Goal: Task Accomplishment & Management: Manage account settings

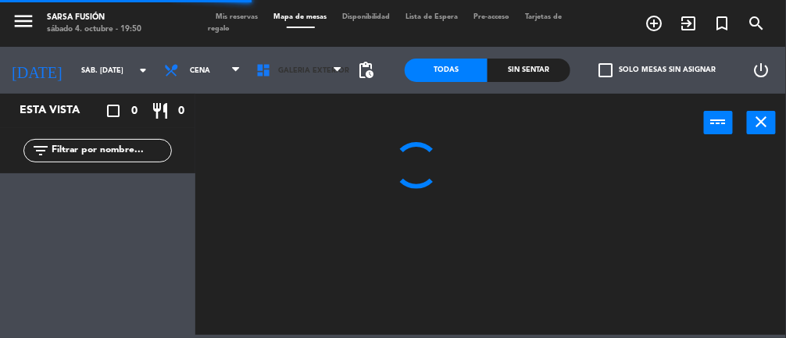
click at [288, 73] on span "Galeria Exterior" at bounding box center [313, 70] width 71 height 9
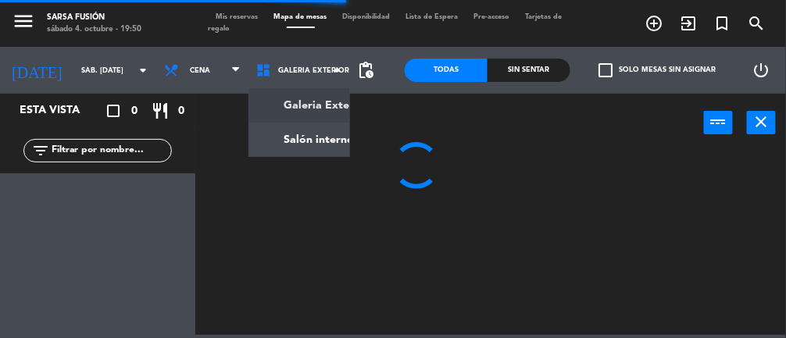
click at [298, 144] on ng-component "menu Sarsa Fusión sábado 4. octubre - 19:50 Mis reservas Mapa de mesas Disponib…" at bounding box center [393, 167] width 786 height 335
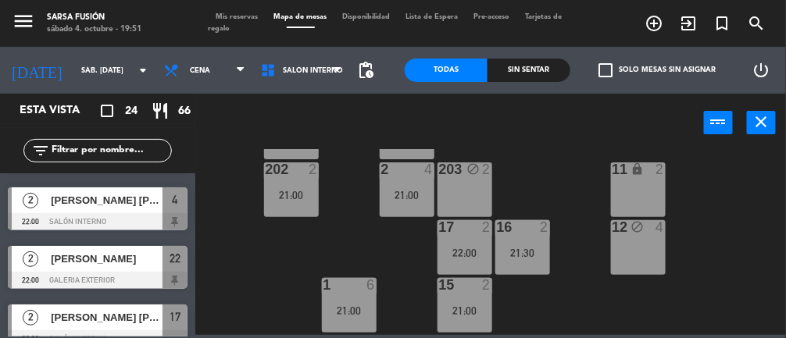
scroll to position [912, 0]
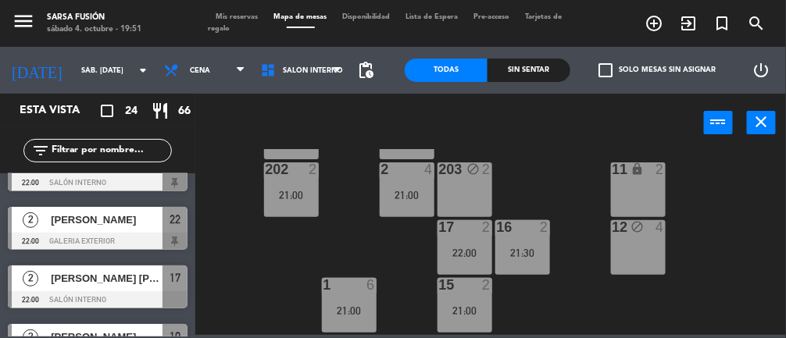
click at [663, 257] on div "12 block 4" at bounding box center [638, 247] width 55 height 55
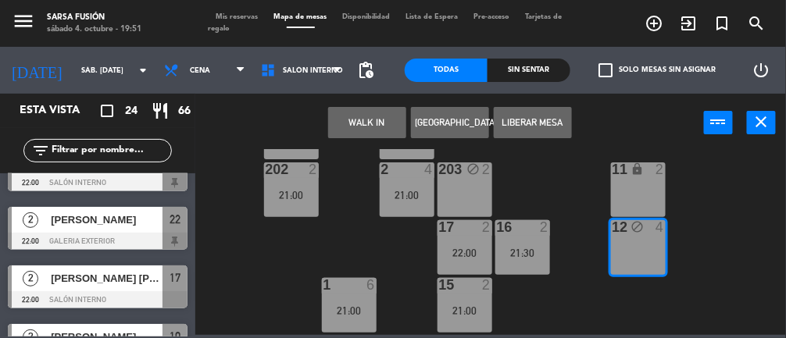
click at [463, 112] on button "[GEOGRAPHIC_DATA]" at bounding box center [450, 122] width 78 height 31
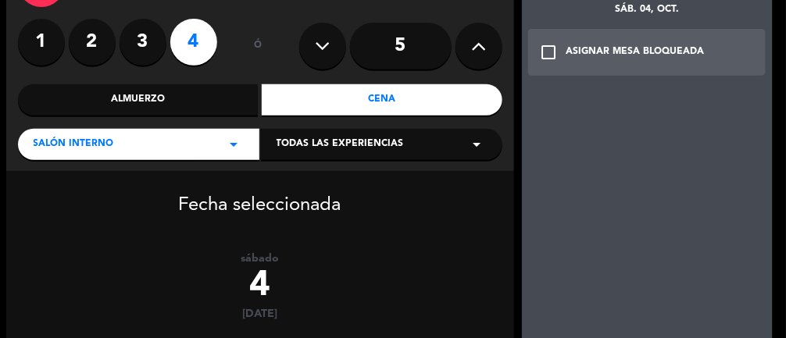
scroll to position [115, 0]
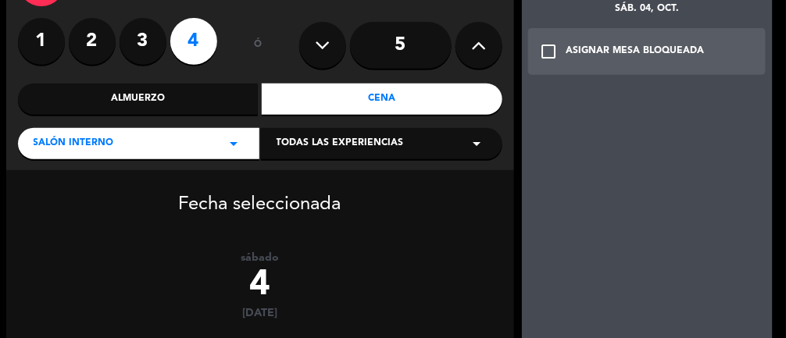
click at [726, 38] on div "check_box_outline_blank ASIGNAR MESA BLOQUEADA" at bounding box center [647, 51] width 238 height 47
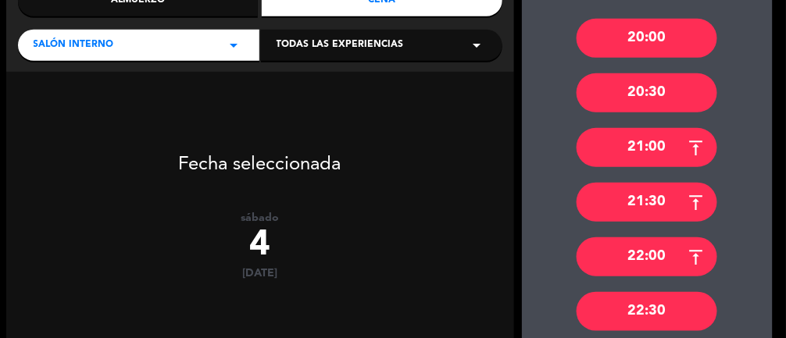
scroll to position [217, 0]
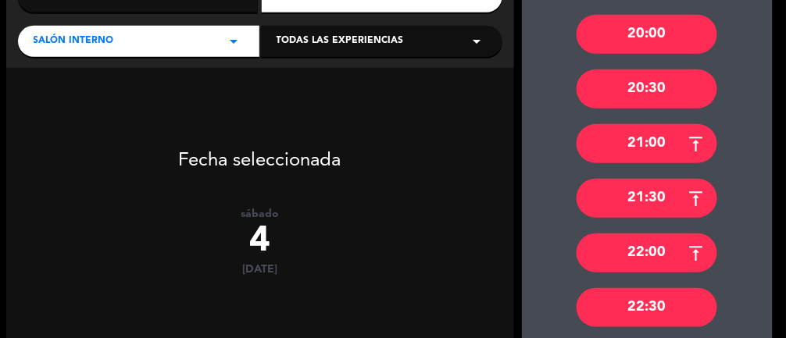
click at [614, 308] on div "22:30" at bounding box center [647, 307] width 141 height 39
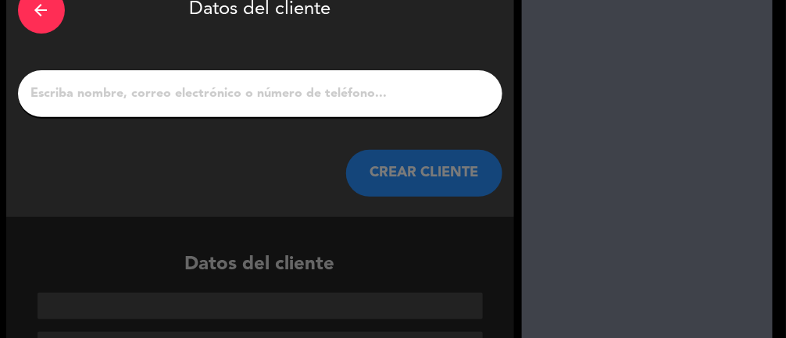
click at [420, 97] on input "1" at bounding box center [260, 94] width 461 height 22
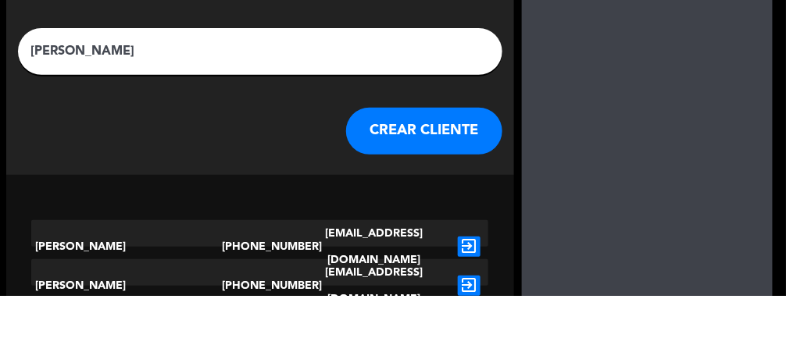
scroll to position [55, 0]
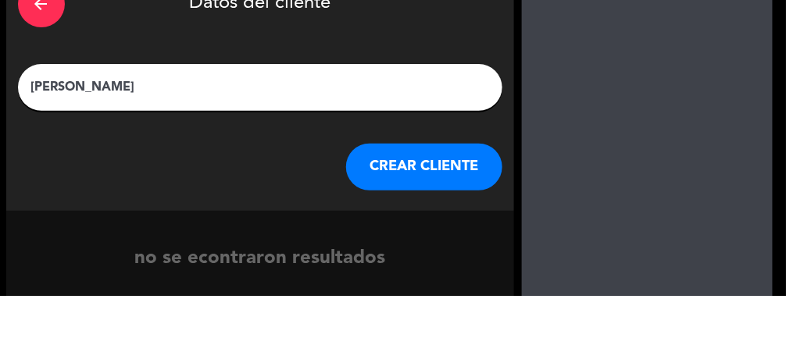
click at [601, 127] on div at bounding box center [647, 202] width 251 height 391
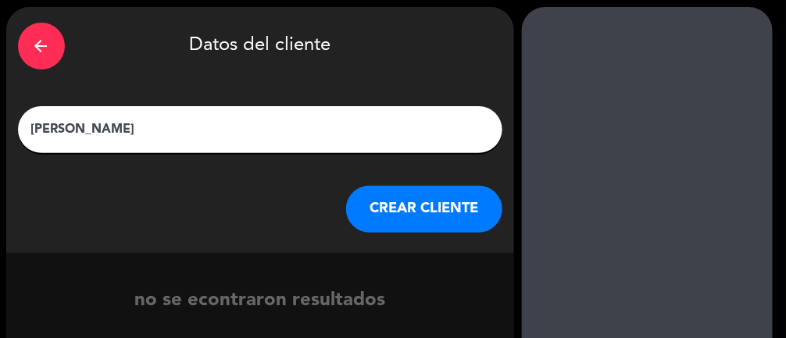
click at [82, 130] on input "[PERSON_NAME]" at bounding box center [260, 130] width 461 height 22
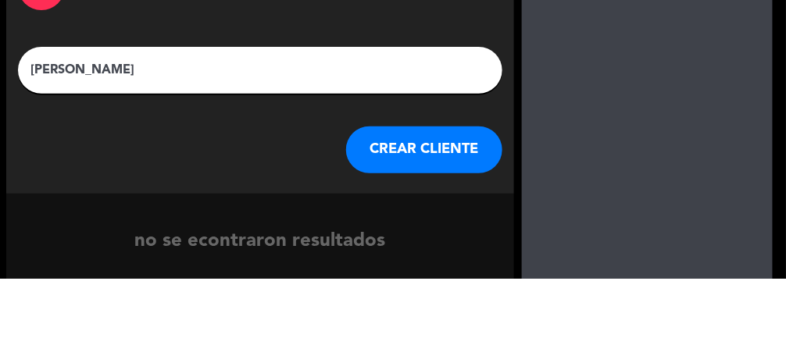
click at [88, 127] on input "[PERSON_NAME]" at bounding box center [260, 130] width 461 height 22
click at [169, 127] on input "[PERSON_NAME] de Br" at bounding box center [260, 130] width 461 height 22
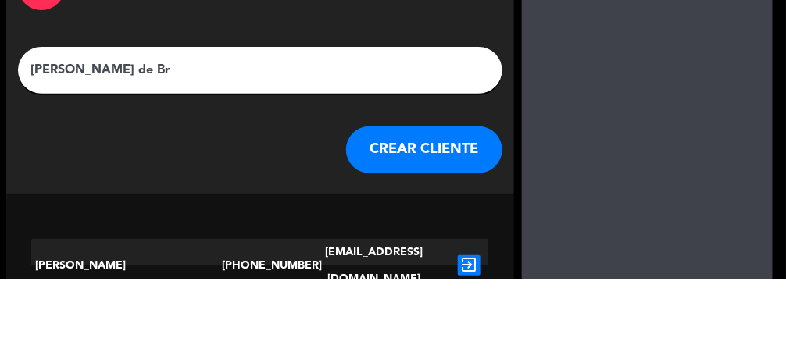
type input "[PERSON_NAME] de Br"
click at [615, 91] on div at bounding box center [647, 202] width 251 height 391
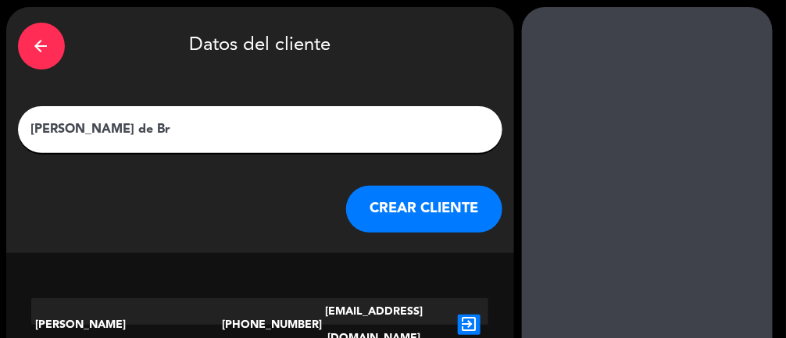
click at [478, 315] on icon "exit_to_app" at bounding box center [469, 325] width 23 height 20
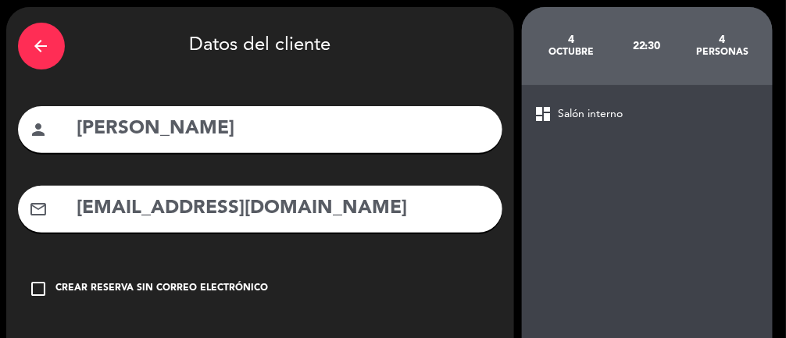
type input "[PHONE_NUMBER]"
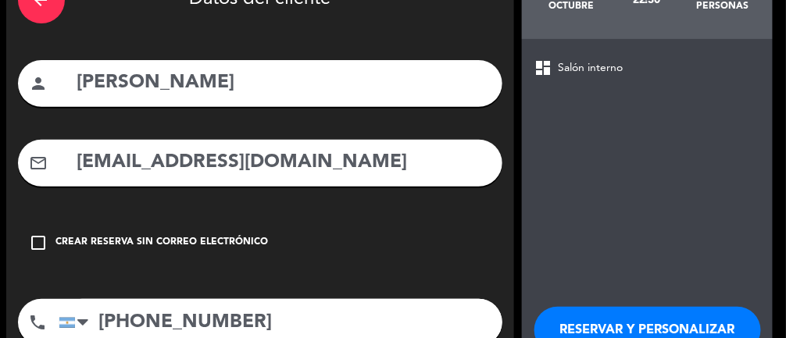
scroll to position [131, 0]
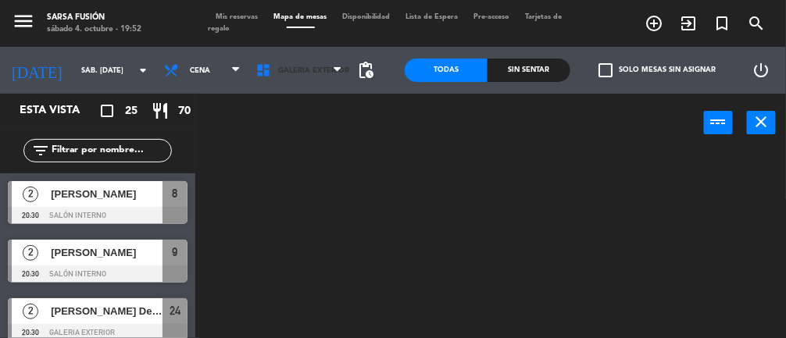
click at [280, 87] on span "Galeria Exterior" at bounding box center [299, 70] width 102 height 34
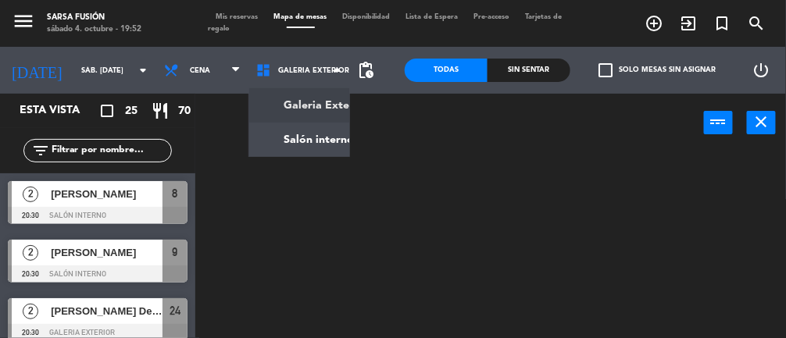
click at [307, 137] on ng-component "menu Sarsa Fusión sábado 4. octubre - 19:52 Mis reservas Mapa de mesas Disponib…" at bounding box center [393, 205] width 786 height 410
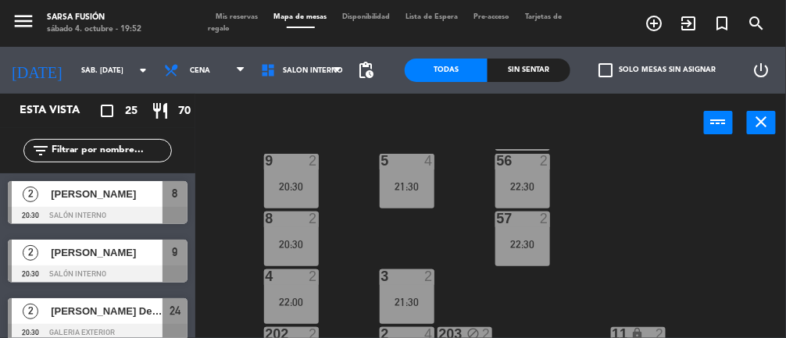
scroll to position [171, 0]
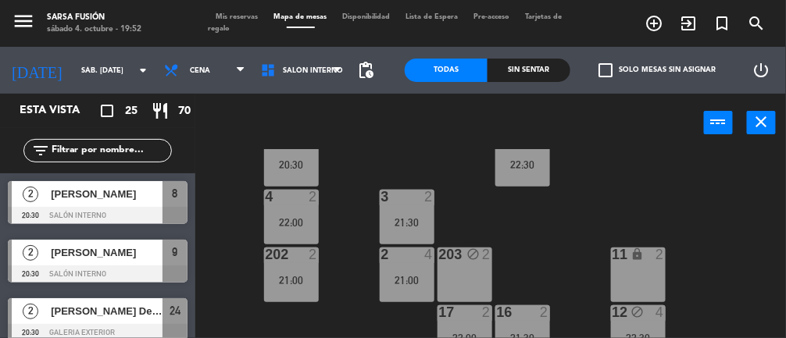
scroll to position [238, 0]
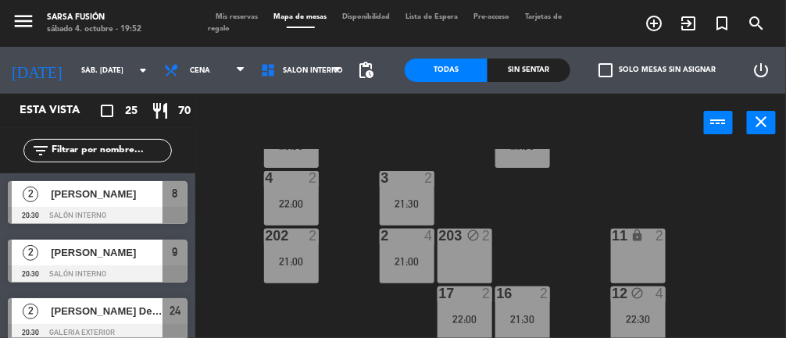
click at [627, 318] on div "22:30" at bounding box center [638, 319] width 55 height 11
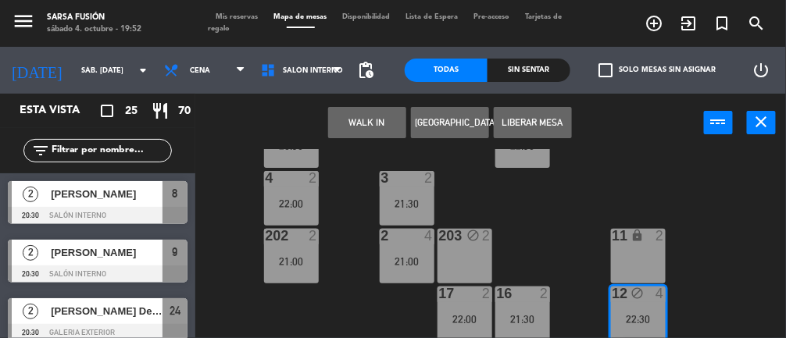
click at [535, 122] on button "Liberar Mesa" at bounding box center [533, 122] width 78 height 31
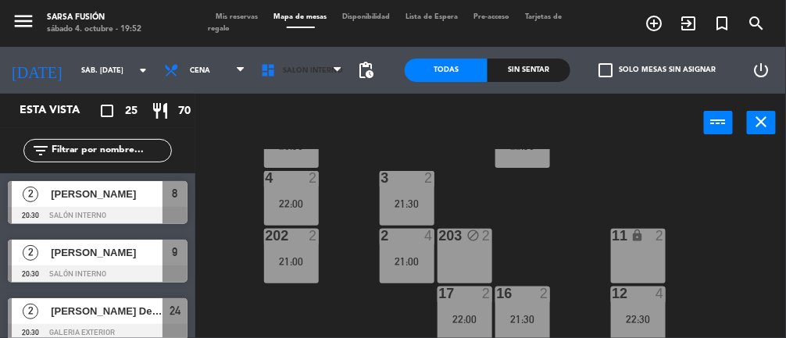
click at [273, 70] on icon at bounding box center [271, 71] width 23 height 16
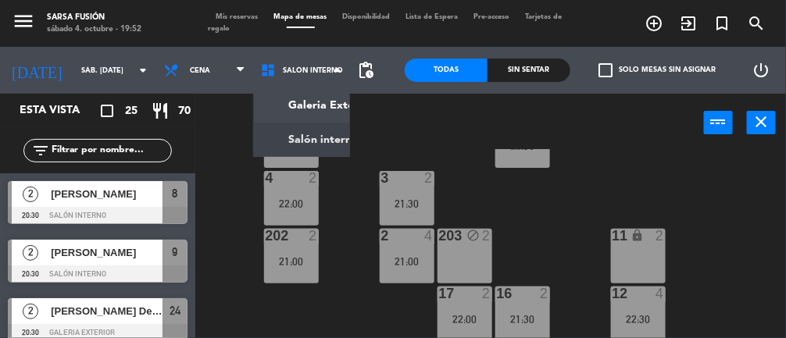
click at [342, 105] on ng-component "menu Sarsa Fusión sábado 4. octubre - 19:52 Mis reservas Mapa de mesas Disponib…" at bounding box center [393, 205] width 786 height 410
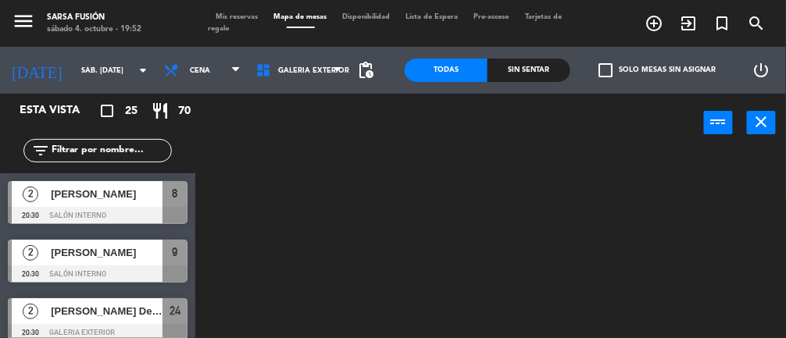
scroll to position [0, 0]
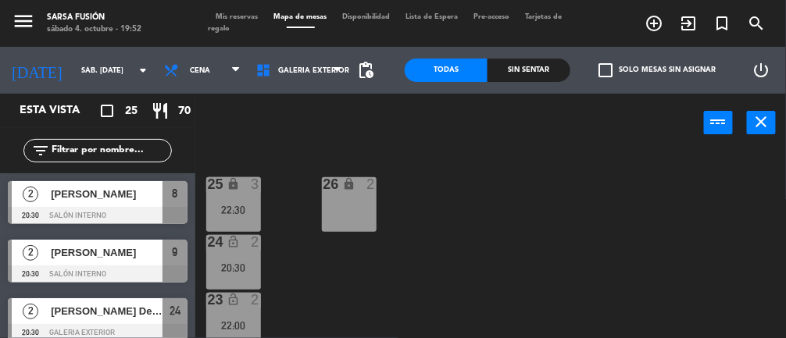
click at [367, 184] on div "2" at bounding box center [370, 184] width 9 height 14
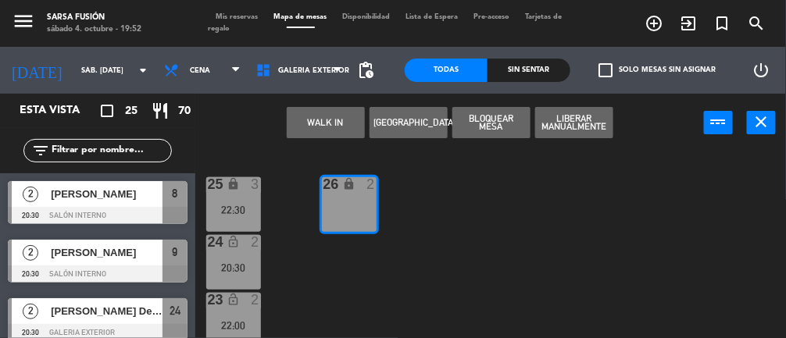
click at [427, 126] on button "[GEOGRAPHIC_DATA]" at bounding box center [409, 122] width 78 height 31
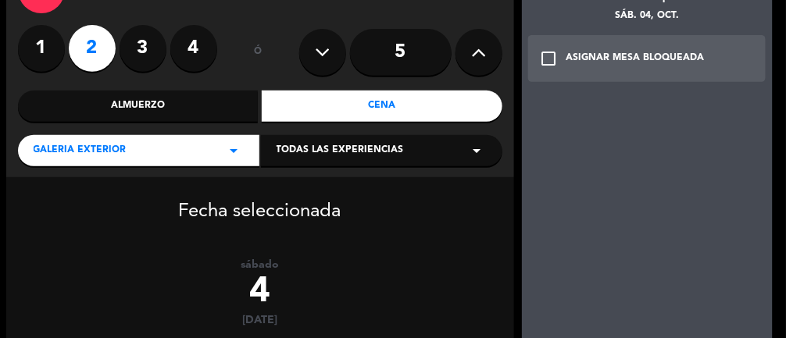
click at [740, 49] on div "check_box_outline_blank ASIGNAR MESA BLOQUEADA" at bounding box center [647, 58] width 238 height 47
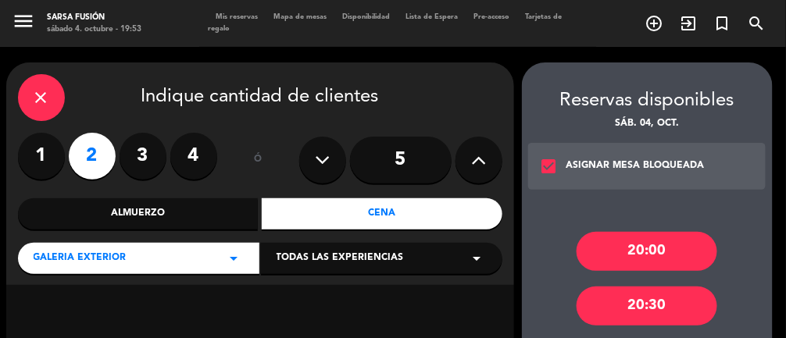
click at [63, 102] on div "close" at bounding box center [41, 97] width 47 height 47
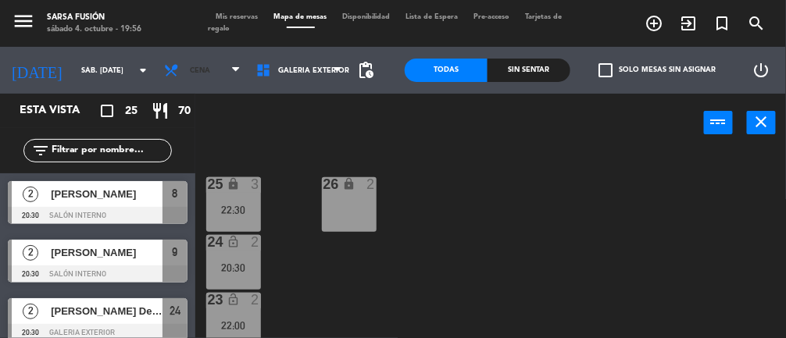
click at [183, 84] on span "Cena" at bounding box center [202, 70] width 92 height 34
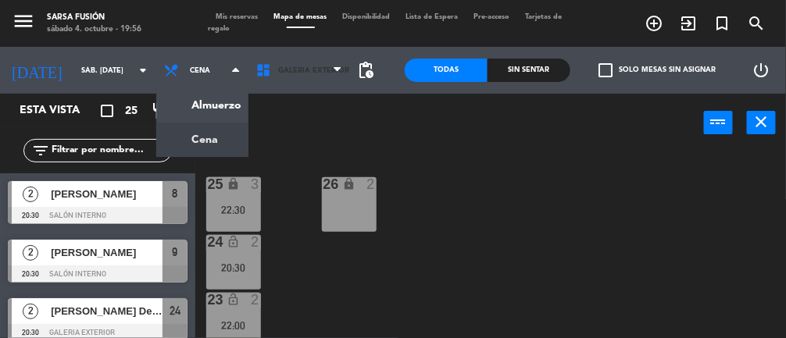
click at [292, 80] on span "Galeria Exterior" at bounding box center [299, 70] width 102 height 34
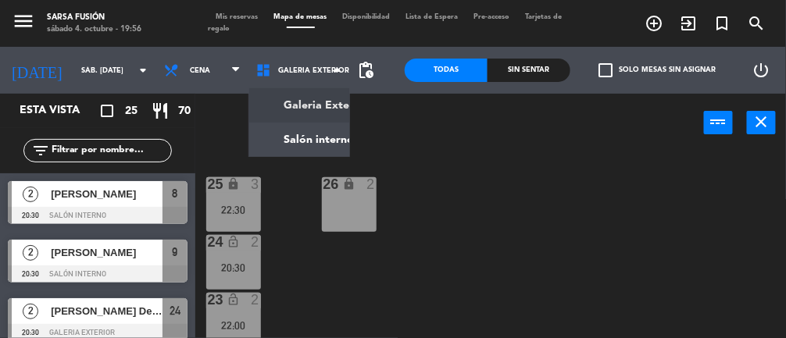
click at [288, 148] on ng-component "menu Sarsa Fusión sábado 4. octubre - 19:56 Mis reservas Mapa de mesas Disponib…" at bounding box center [393, 205] width 786 height 410
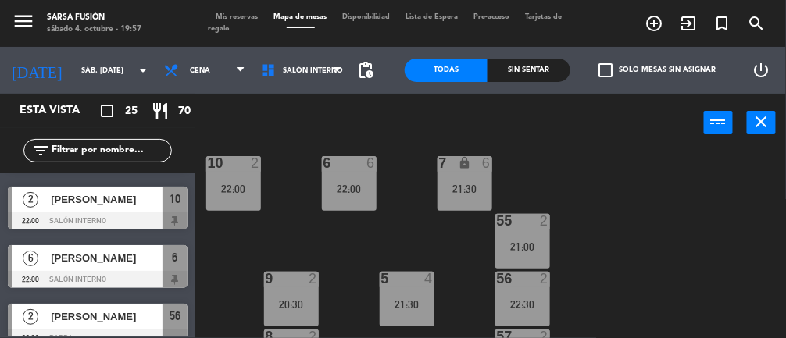
scroll to position [20, 0]
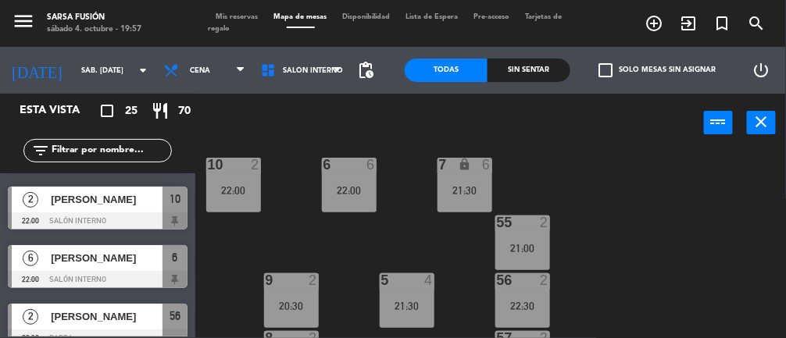
click at [340, 191] on div "22:00" at bounding box center [349, 190] width 55 height 11
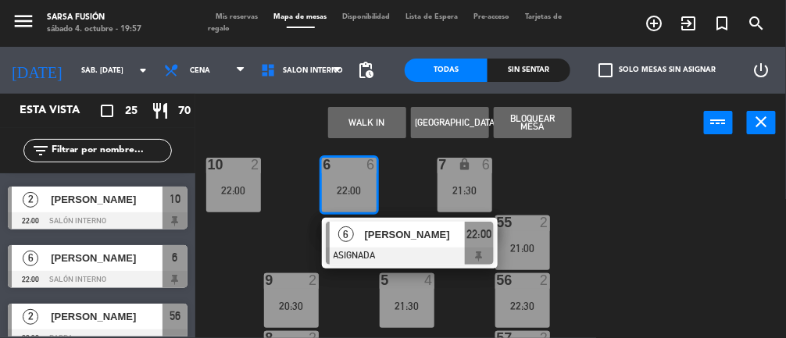
click at [457, 245] on div "[PERSON_NAME]" at bounding box center [414, 235] width 102 height 26
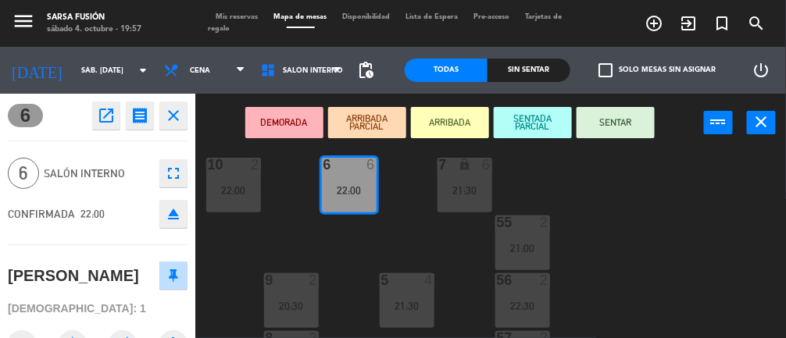
click at [171, 179] on icon "fullscreen" at bounding box center [173, 173] width 19 height 19
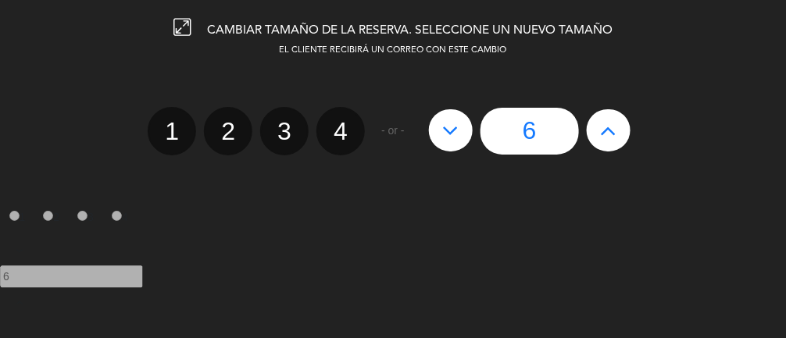
click at [0, 0] on div at bounding box center [0, 0] width 0 height 0
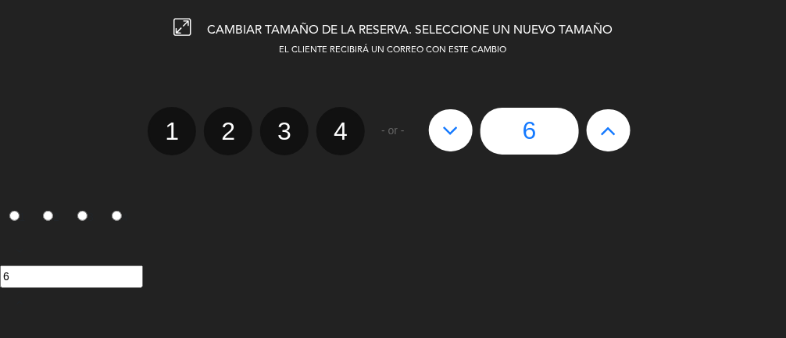
click at [348, 134] on label "4" at bounding box center [340, 131] width 48 height 48
click at [344, 123] on input "4" at bounding box center [339, 118] width 10 height 10
radio input "true"
radio input "false"
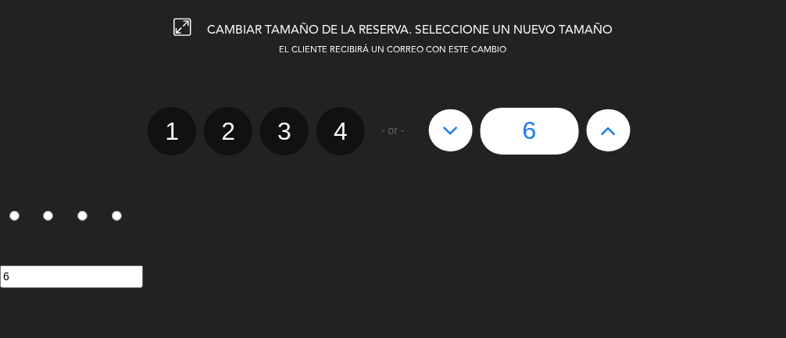
radio input "false"
radio input "true"
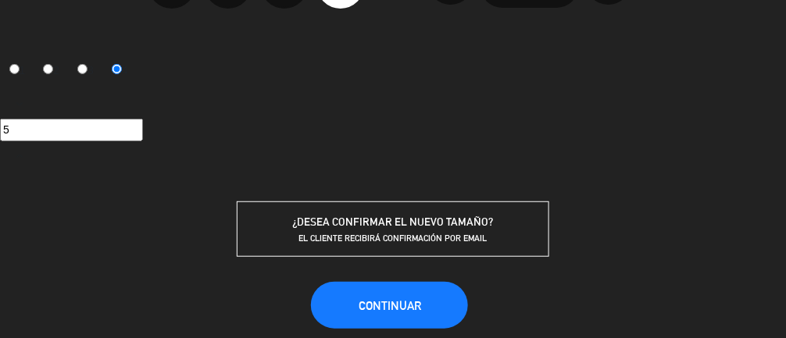
scroll to position [155, 0]
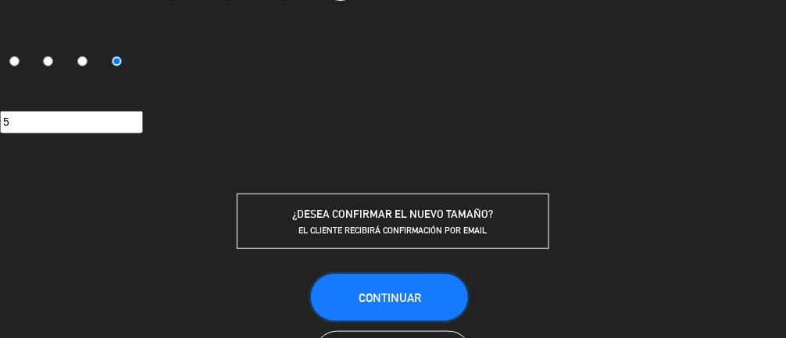
click at [460, 295] on button "Continuar" at bounding box center [389, 297] width 157 height 47
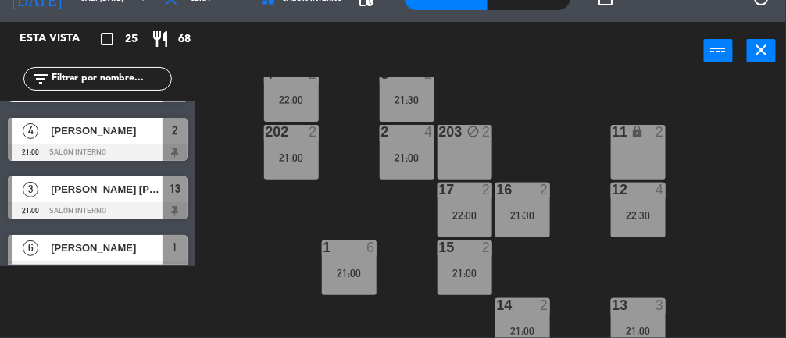
scroll to position [0, 0]
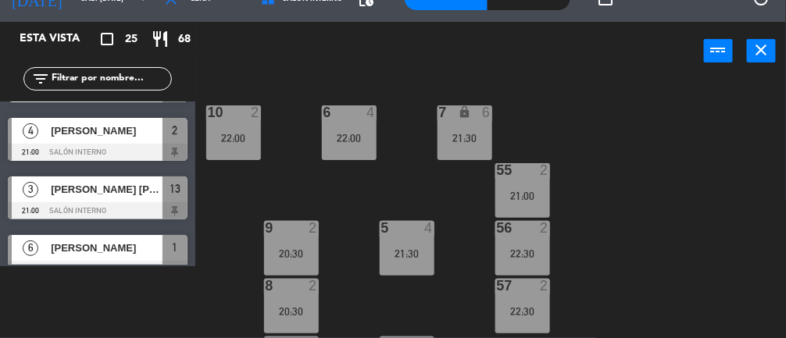
click at [332, 122] on div "6 4 22:00" at bounding box center [349, 132] width 55 height 55
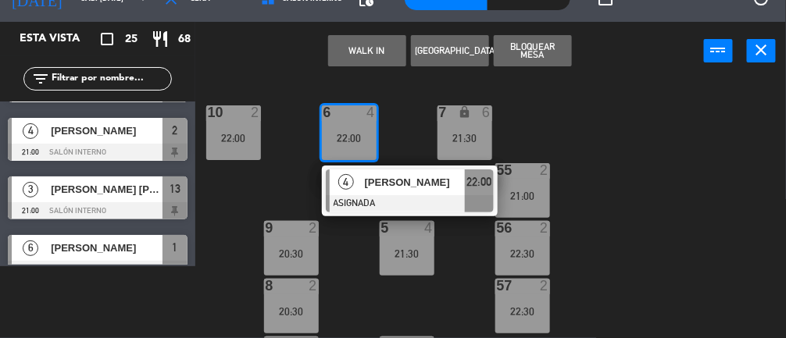
click at [360, 196] on div at bounding box center [410, 203] width 168 height 17
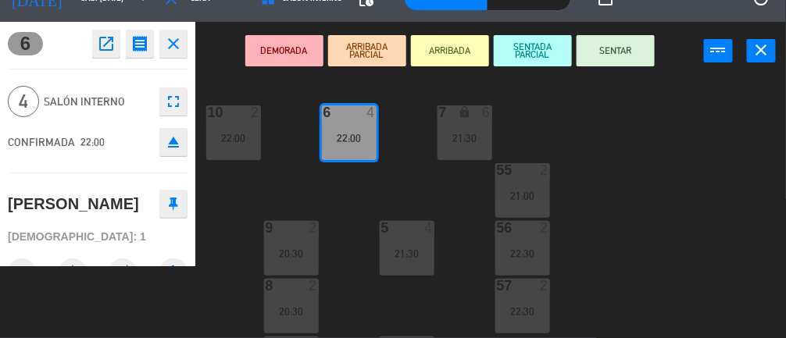
click at [276, 49] on button "DEMORADA" at bounding box center [284, 50] width 78 height 31
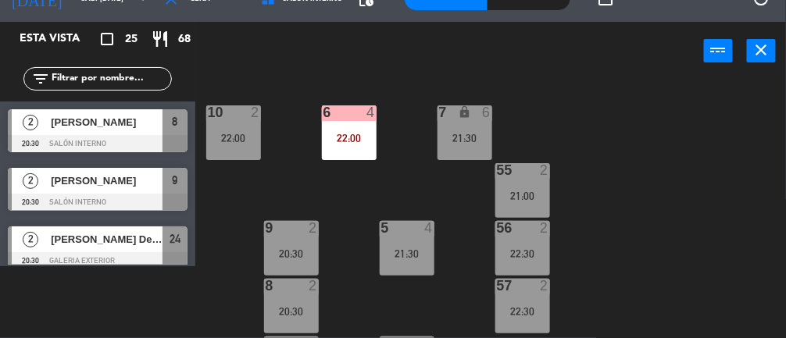
scroll to position [167, 0]
